Goal: Transaction & Acquisition: Purchase product/service

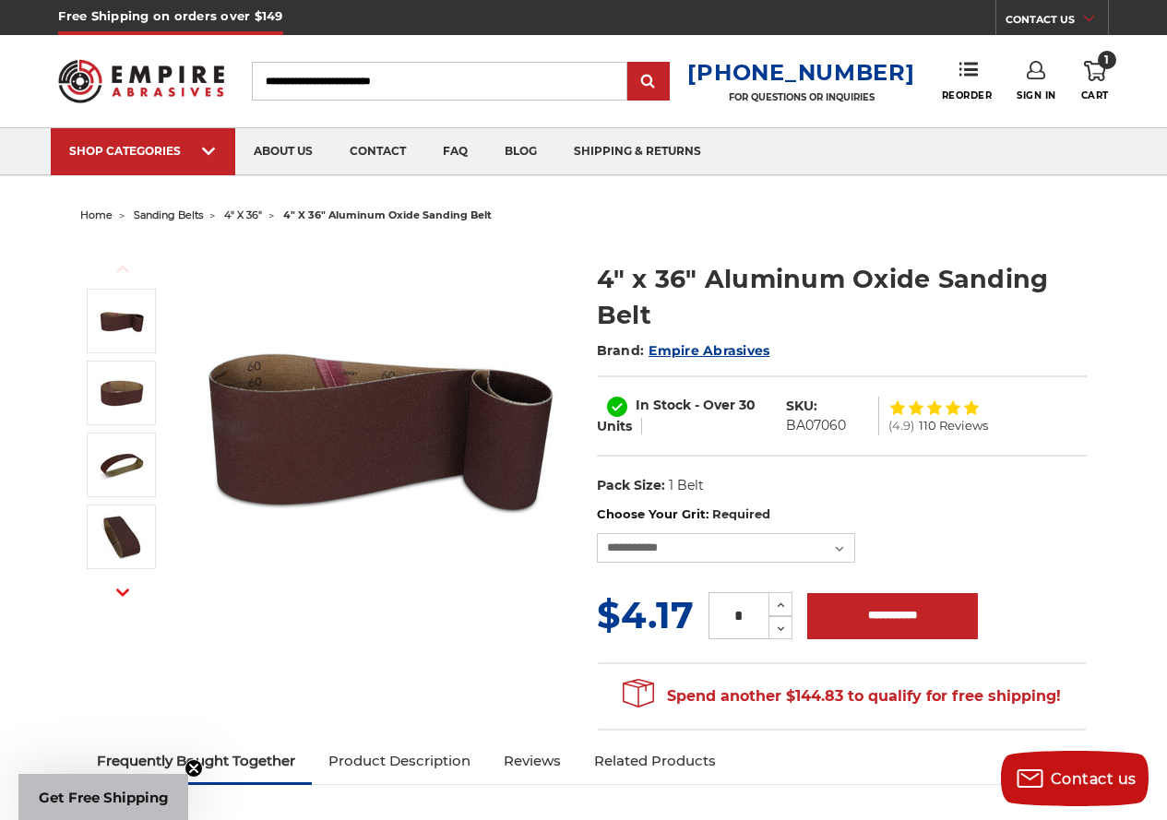
click at [1098, 69] on icon at bounding box center [1095, 71] width 22 height 20
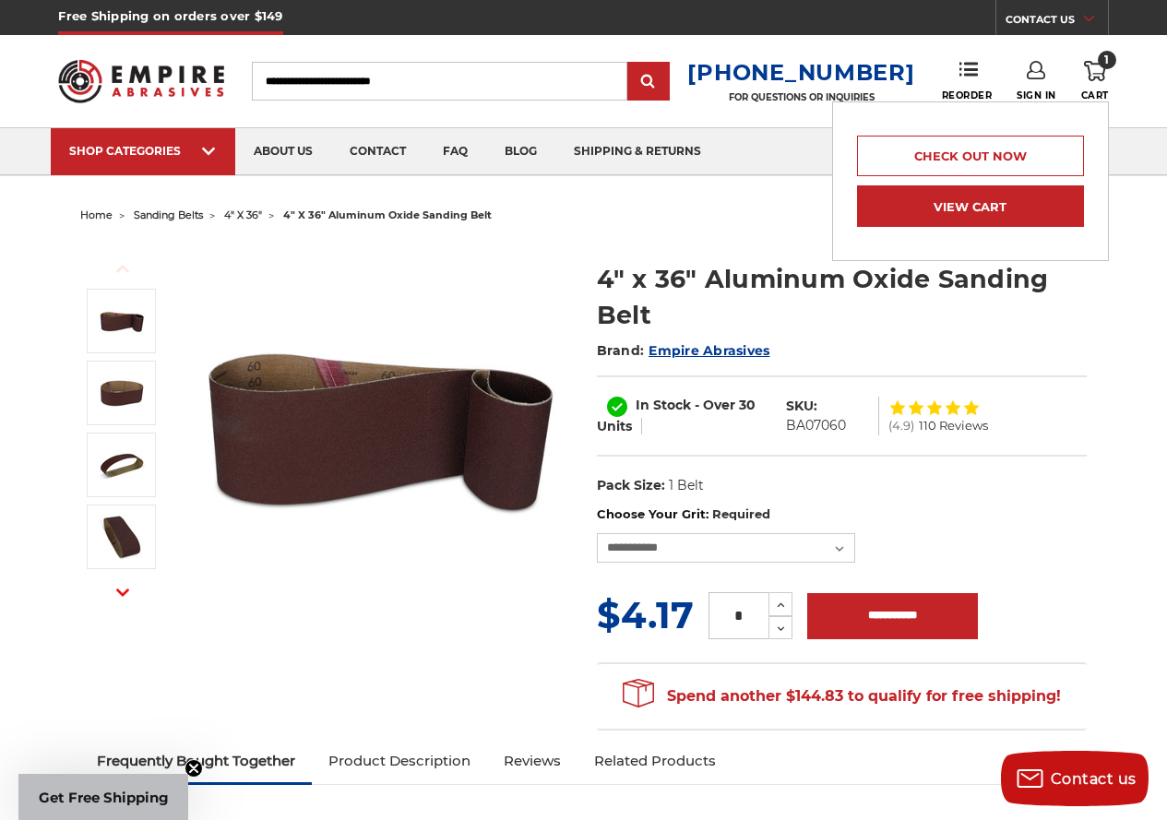
click at [950, 199] on link "View Cart" at bounding box center [970, 207] width 227 height 42
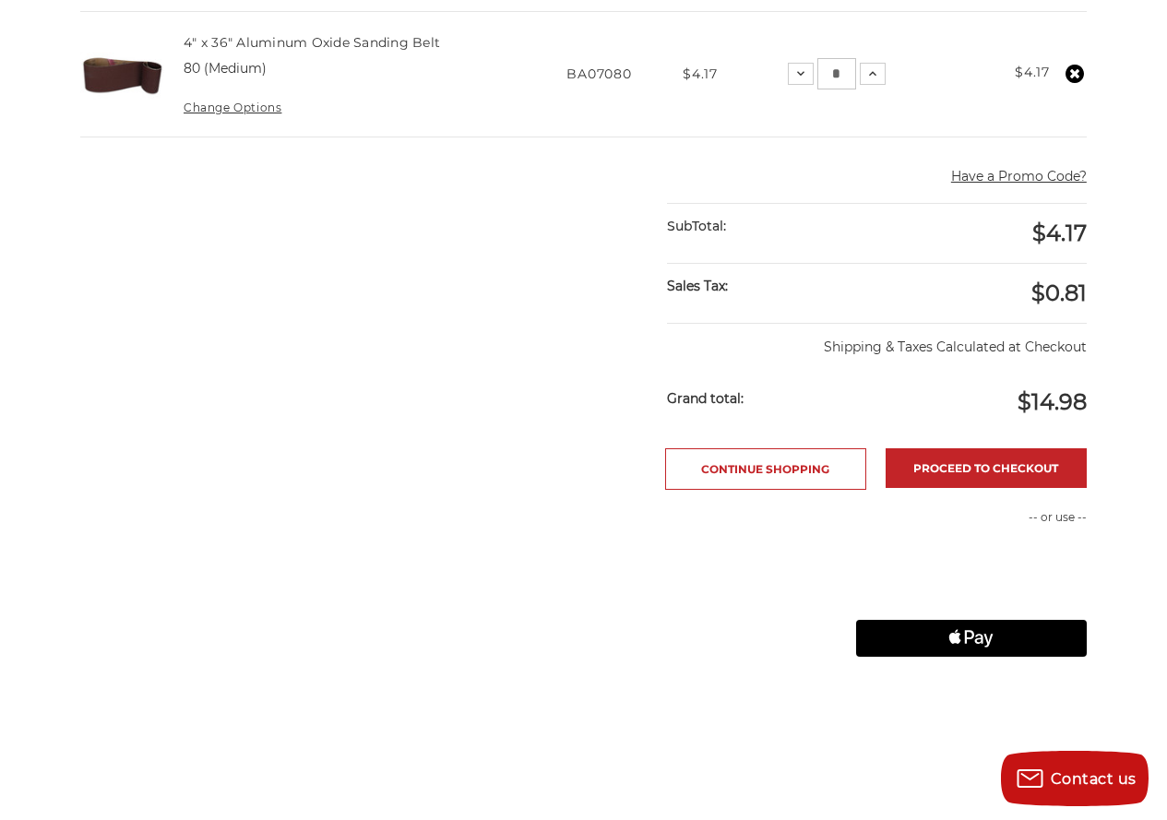
scroll to position [444, 0]
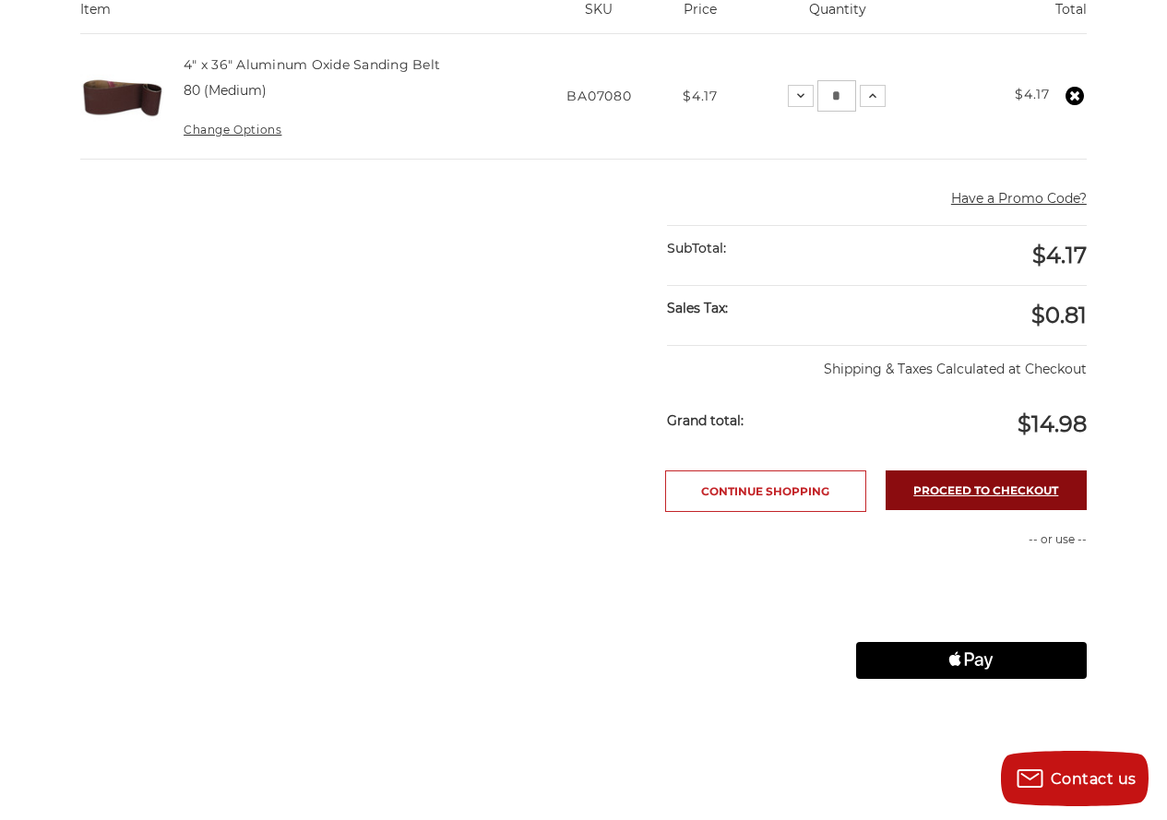
click at [972, 487] on link "Proceed to checkout" at bounding box center [986, 491] width 201 height 40
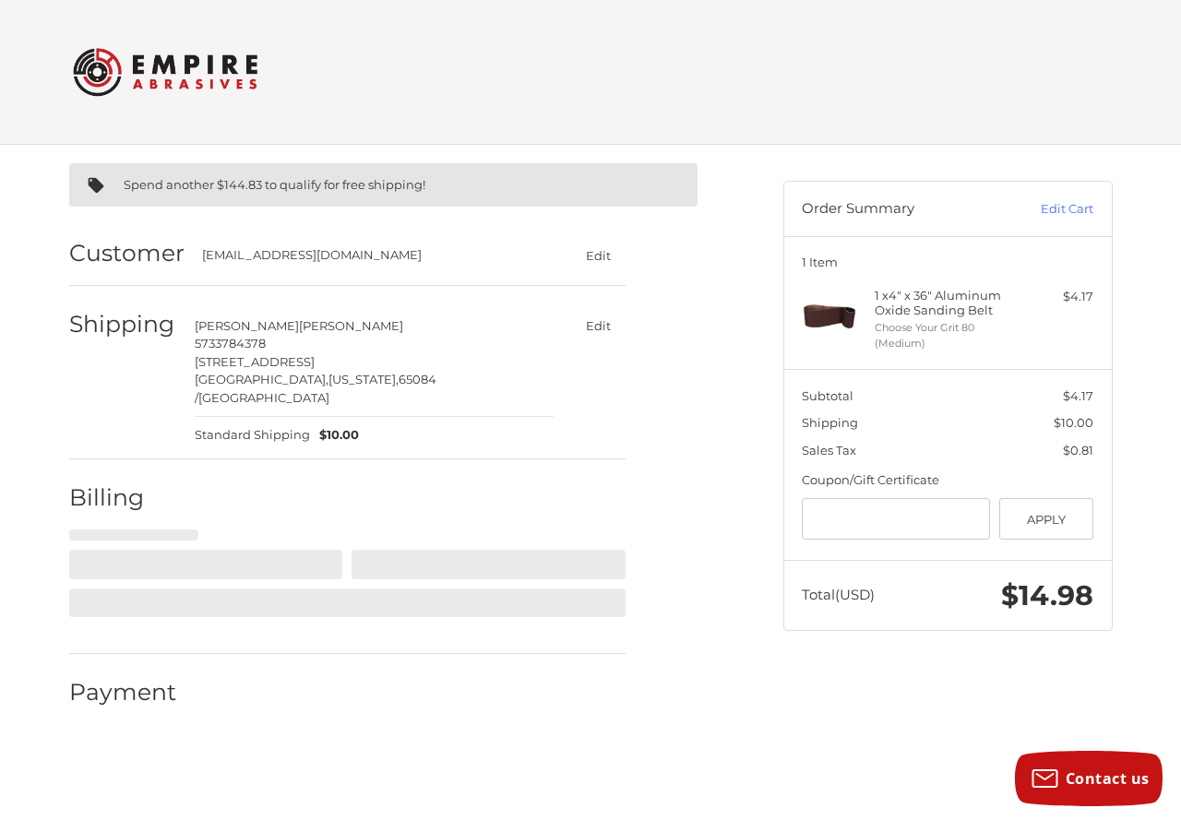
select select "**"
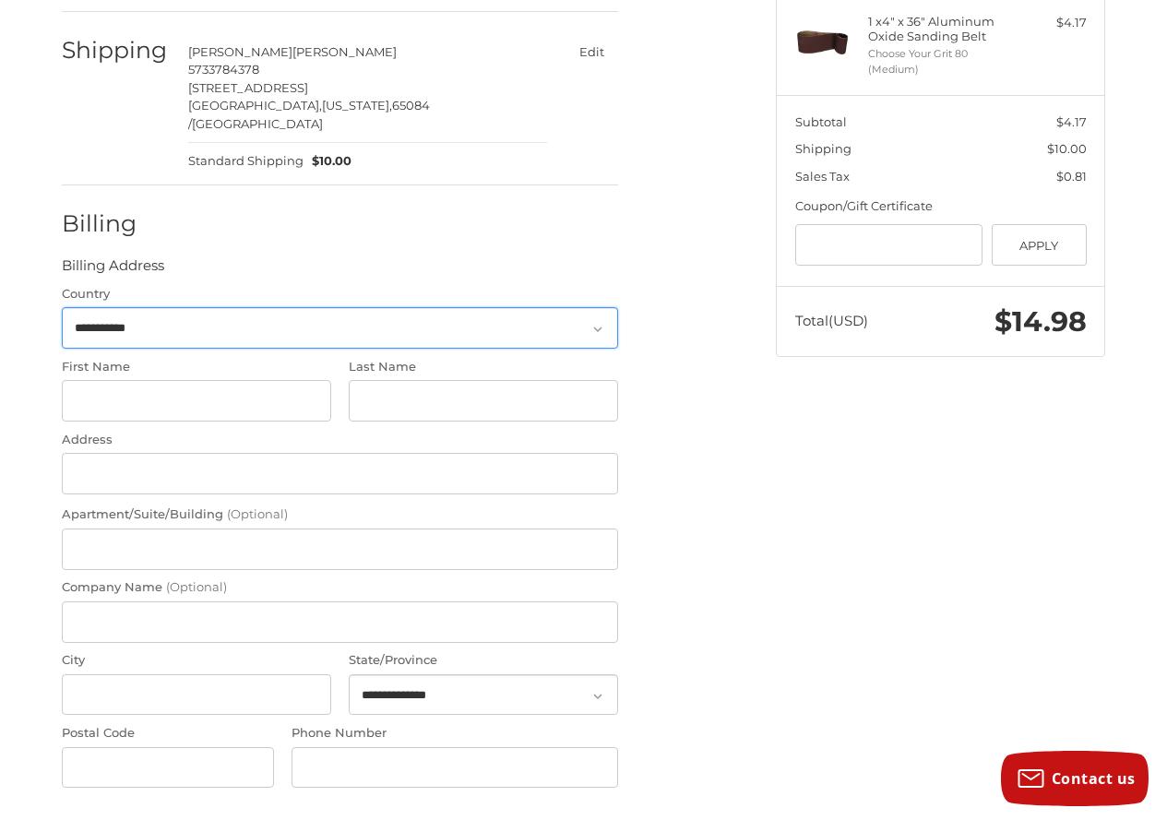
scroll to position [278, 0]
